Goal: Information Seeking & Learning: Check status

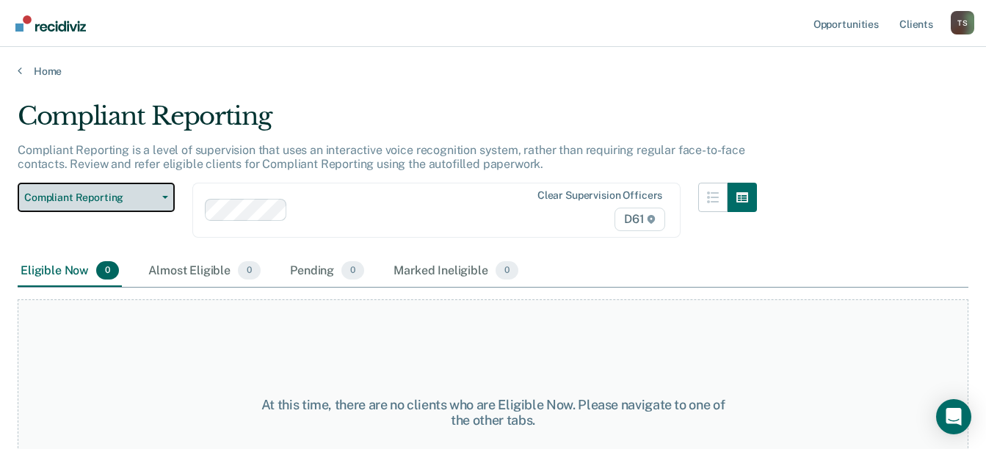
click at [155, 200] on span "Compliant Reporting" at bounding box center [90, 198] width 132 height 12
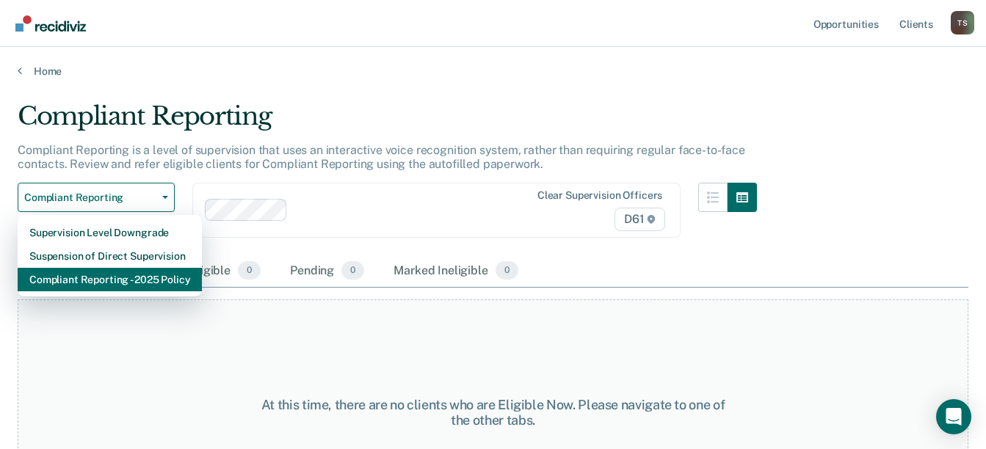
click at [145, 272] on div "Compliant Reporting - 2025 Policy" at bounding box center [109, 280] width 161 height 24
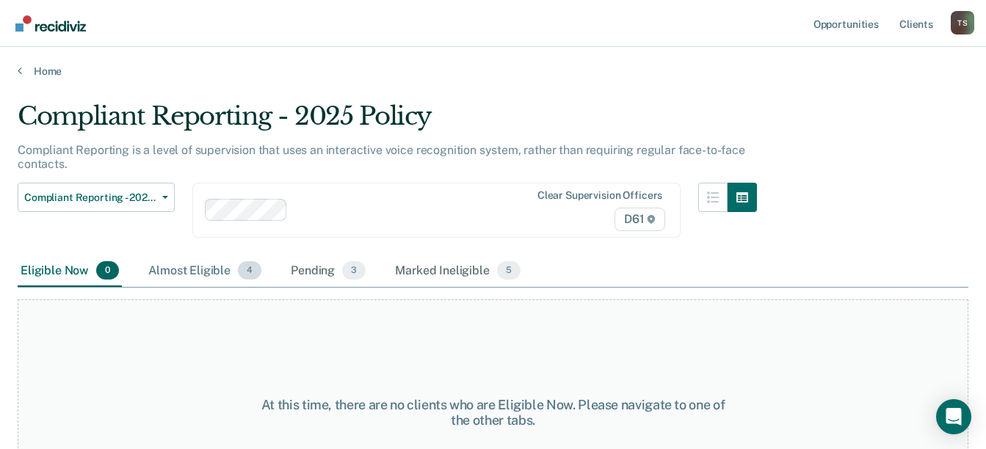
click at [210, 270] on div "Almost Eligible 4" at bounding box center [204, 272] width 119 height 32
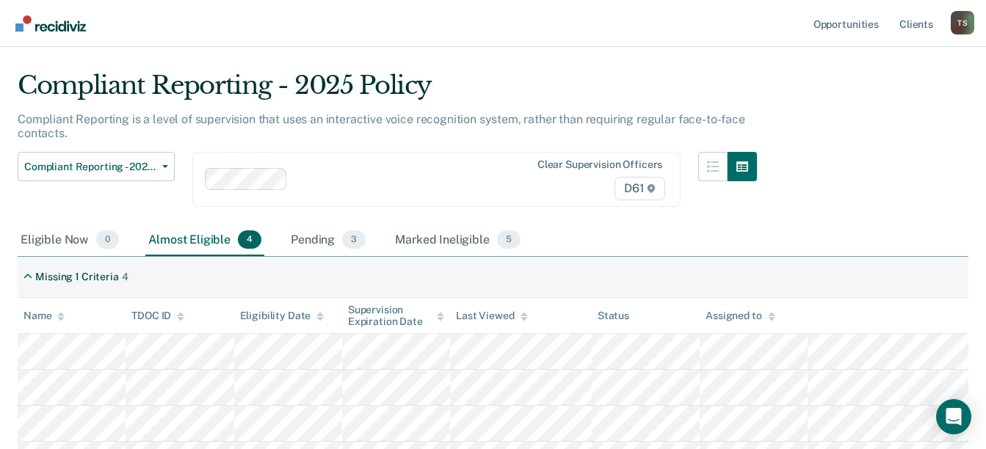
scroll to position [59, 0]
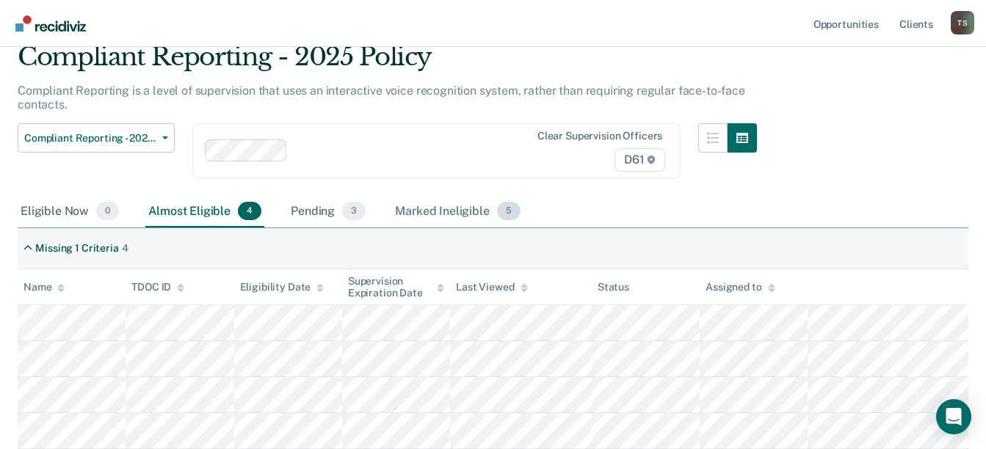
click at [433, 212] on div "Marked Ineligible 5" at bounding box center [457, 212] width 131 height 32
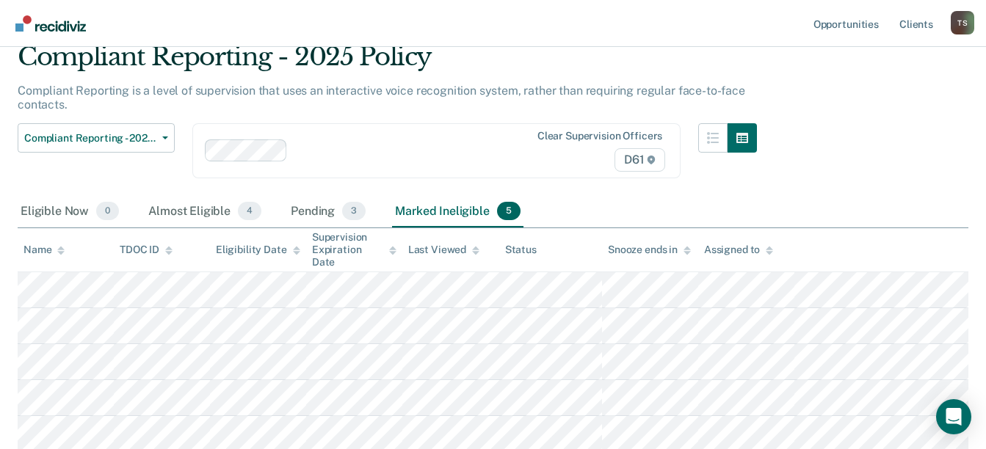
scroll to position [62, 0]
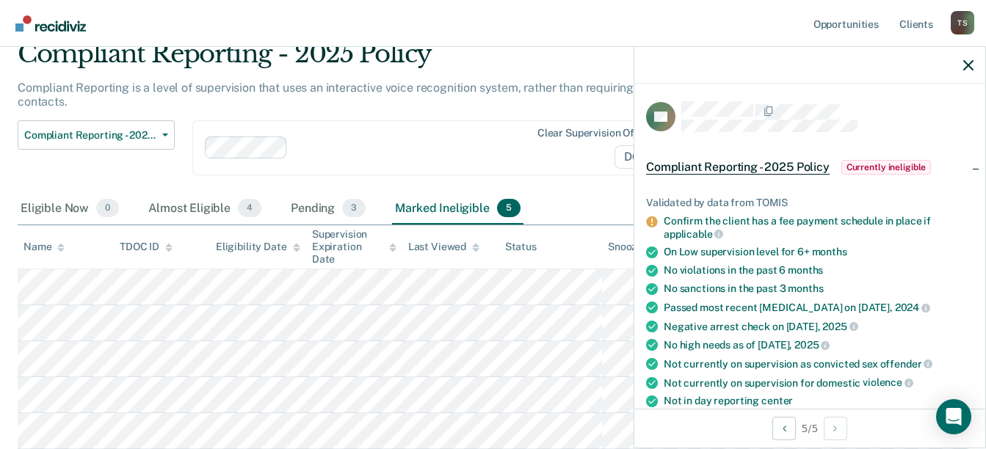
click at [964, 166] on div "Compliant Reporting - 2025 Policy Currently ineligible" at bounding box center [810, 167] width 351 height 47
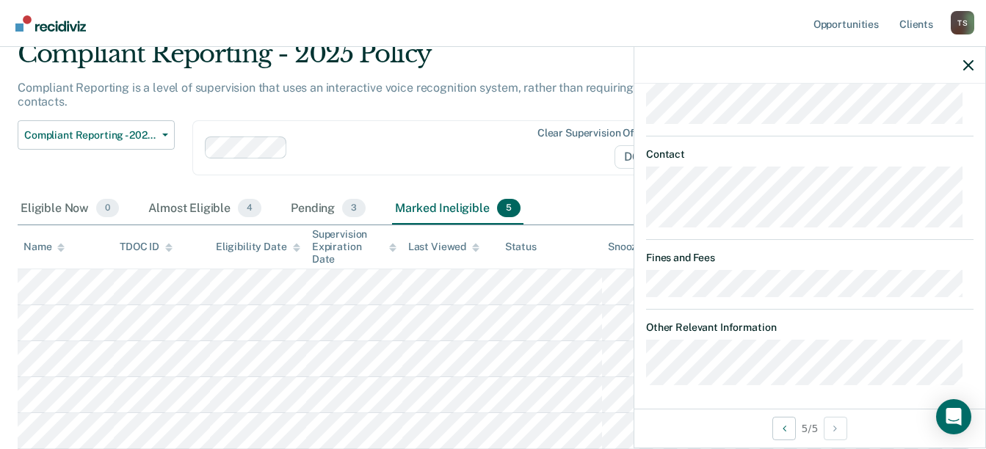
scroll to position [525, 0]
click at [555, 188] on div "Compliant Reporting - 2025 Policy Supervision Level Downgrade Suspension of Dir…" at bounding box center [388, 156] width 740 height 73
